Goal: Find specific page/section: Find specific page/section

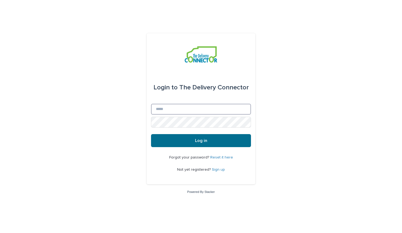
type input "**********"
click at [184, 143] on button "Log in" at bounding box center [201, 140] width 100 height 13
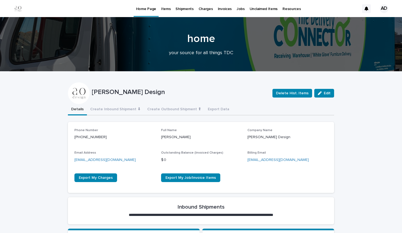
click at [184, 8] on p "Shipments" at bounding box center [184, 5] width 18 height 11
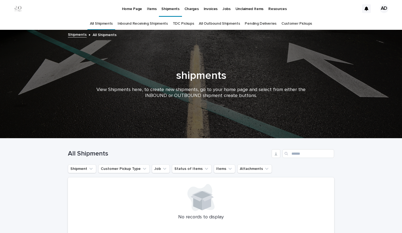
click at [152, 25] on link "Inbound Receiving Shipments" at bounding box center [142, 23] width 50 height 13
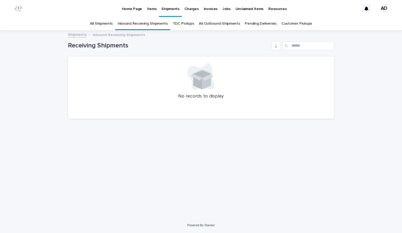
click at [133, 9] on p "Home Page" at bounding box center [132, 5] width 20 height 11
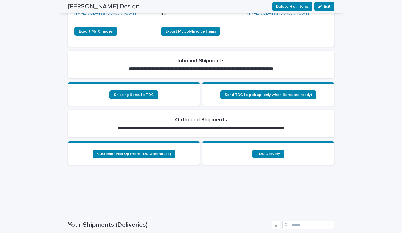
scroll to position [148, 0]
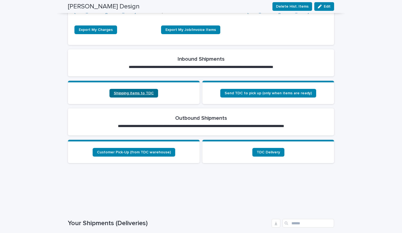
click at [139, 94] on span "Shipping items to TDC" at bounding box center [134, 93] width 40 height 4
